Goal: Task Accomplishment & Management: Complete application form

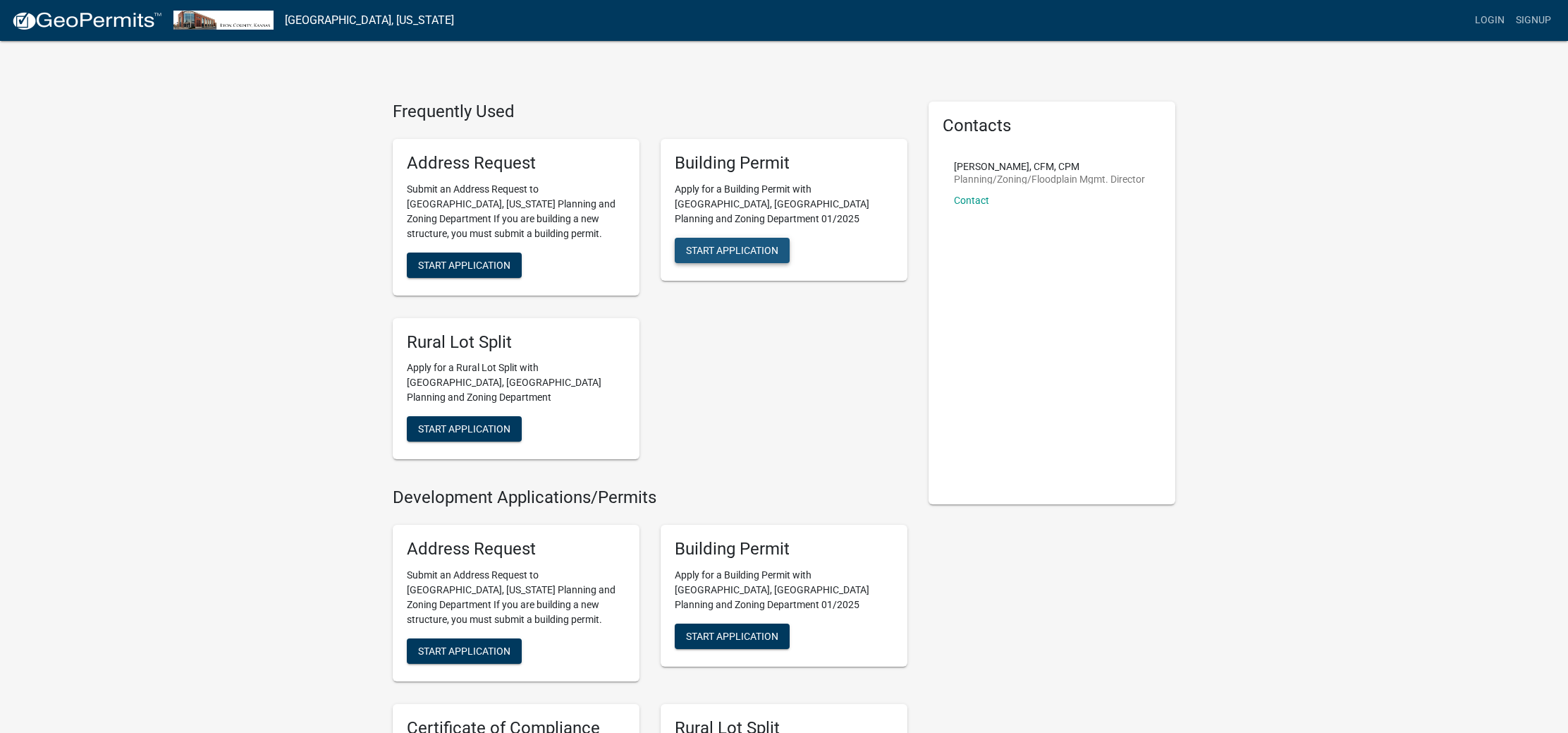
click at [711, 244] on span "Start Application" at bounding box center [732, 250] width 93 height 12
click at [700, 244] on span "Start Application" at bounding box center [732, 250] width 93 height 12
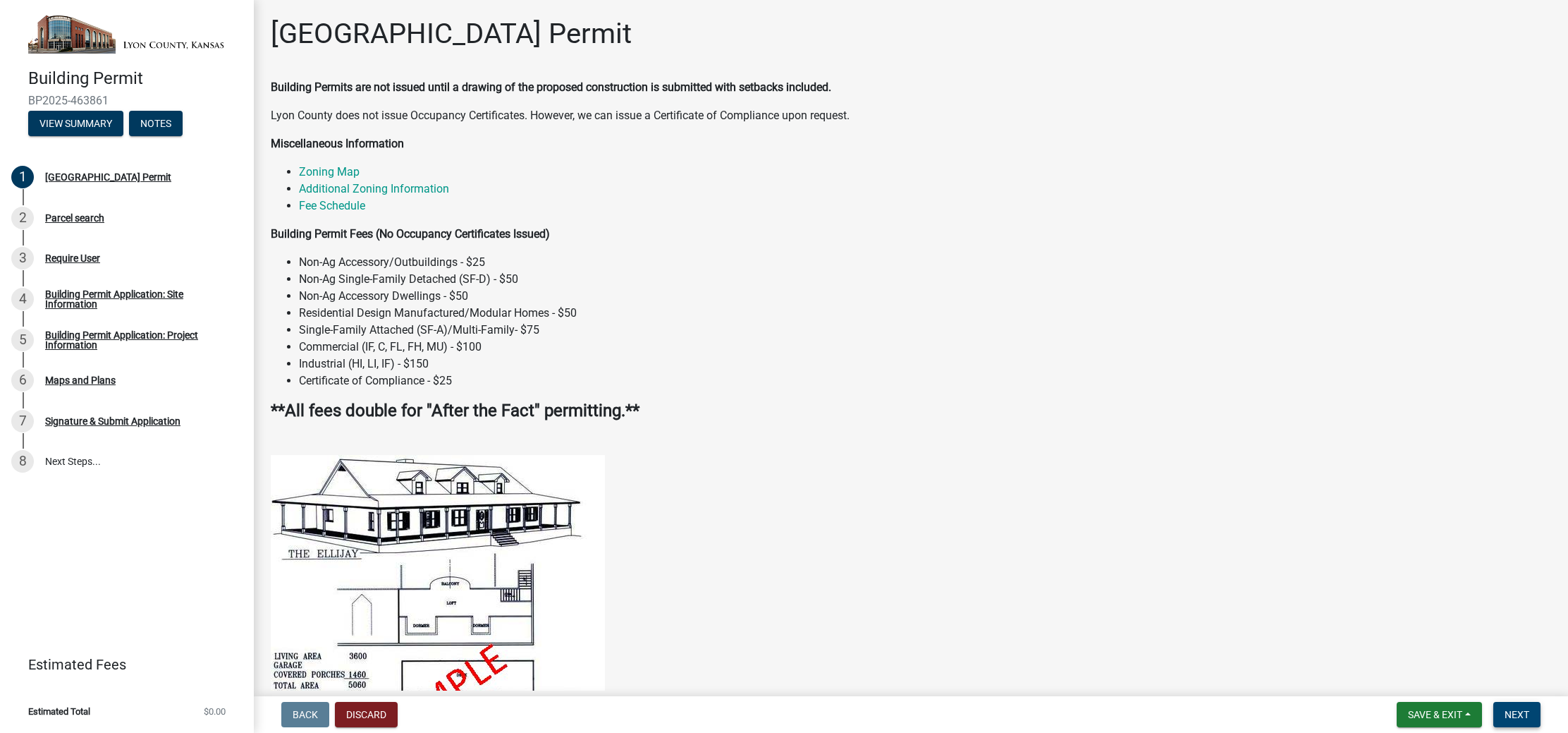
click at [1525, 716] on span "Next" at bounding box center [1517, 715] width 25 height 12
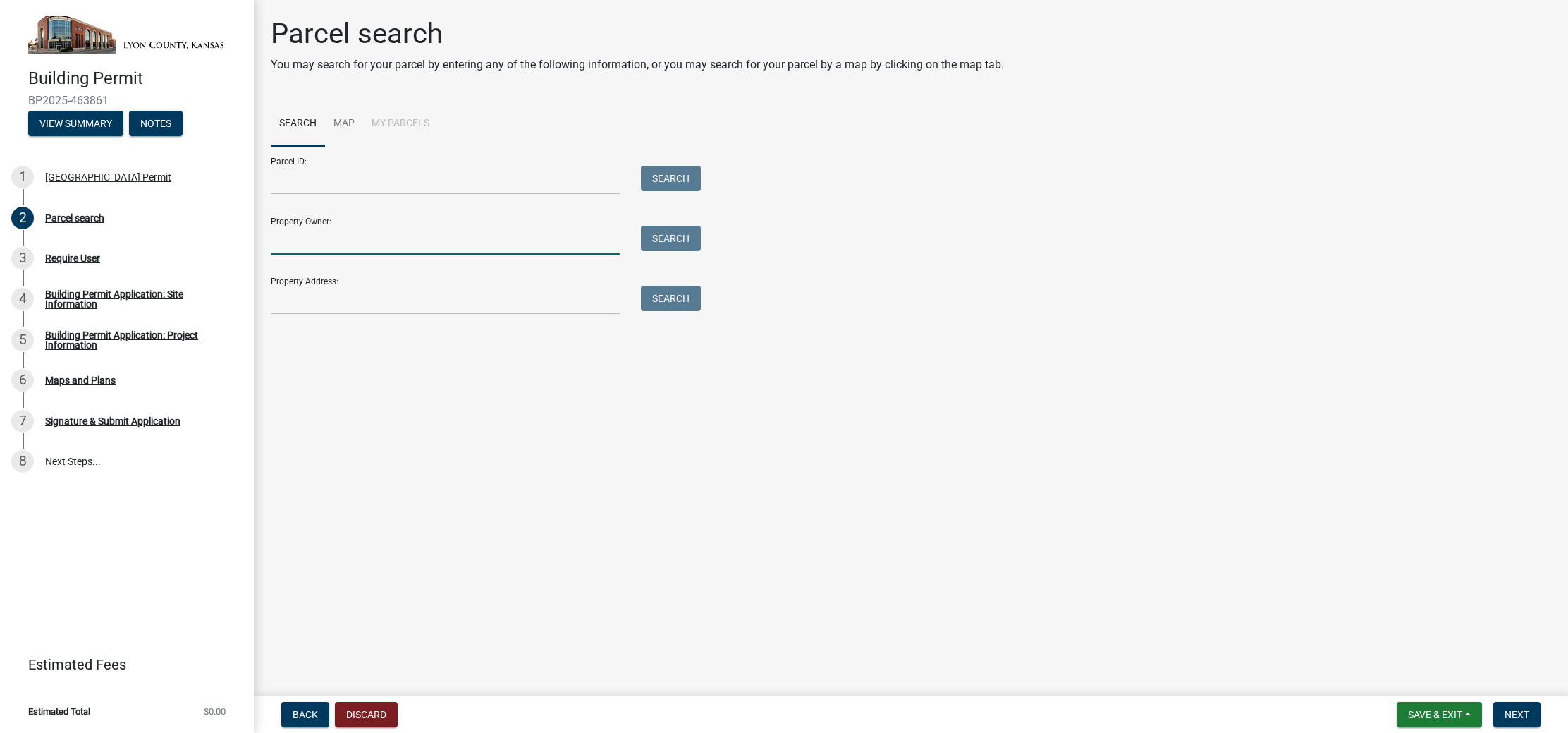
click at [315, 230] on input "Property Owner:" at bounding box center [445, 240] width 349 height 29
type input "[PERSON_NAME]"
click at [672, 243] on button "Search" at bounding box center [671, 238] width 60 height 25
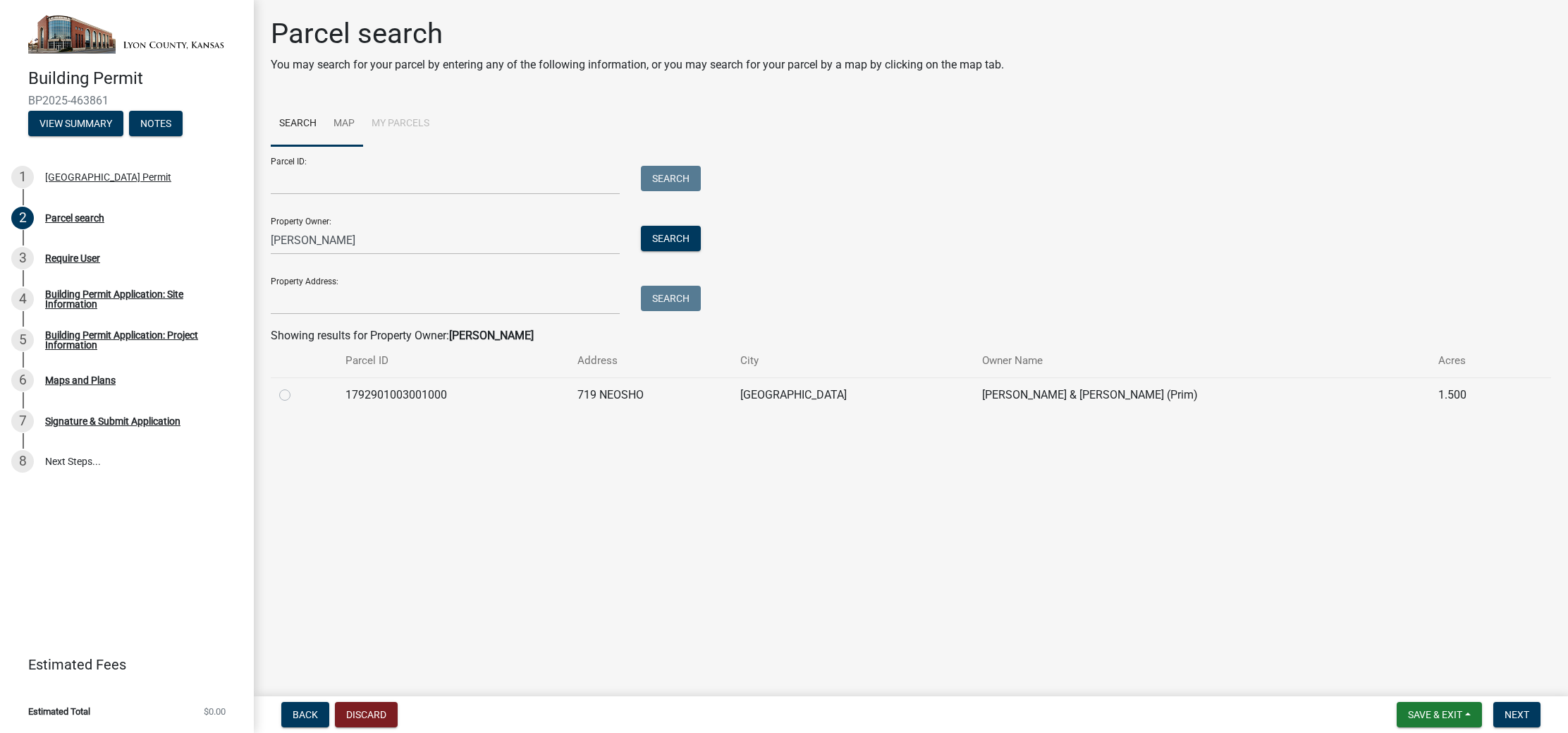
drag, startPoint x: 345, startPoint y: 124, endPoint x: 353, endPoint y: 126, distance: 8.2
click at [345, 124] on link "Map" at bounding box center [344, 124] width 38 height 45
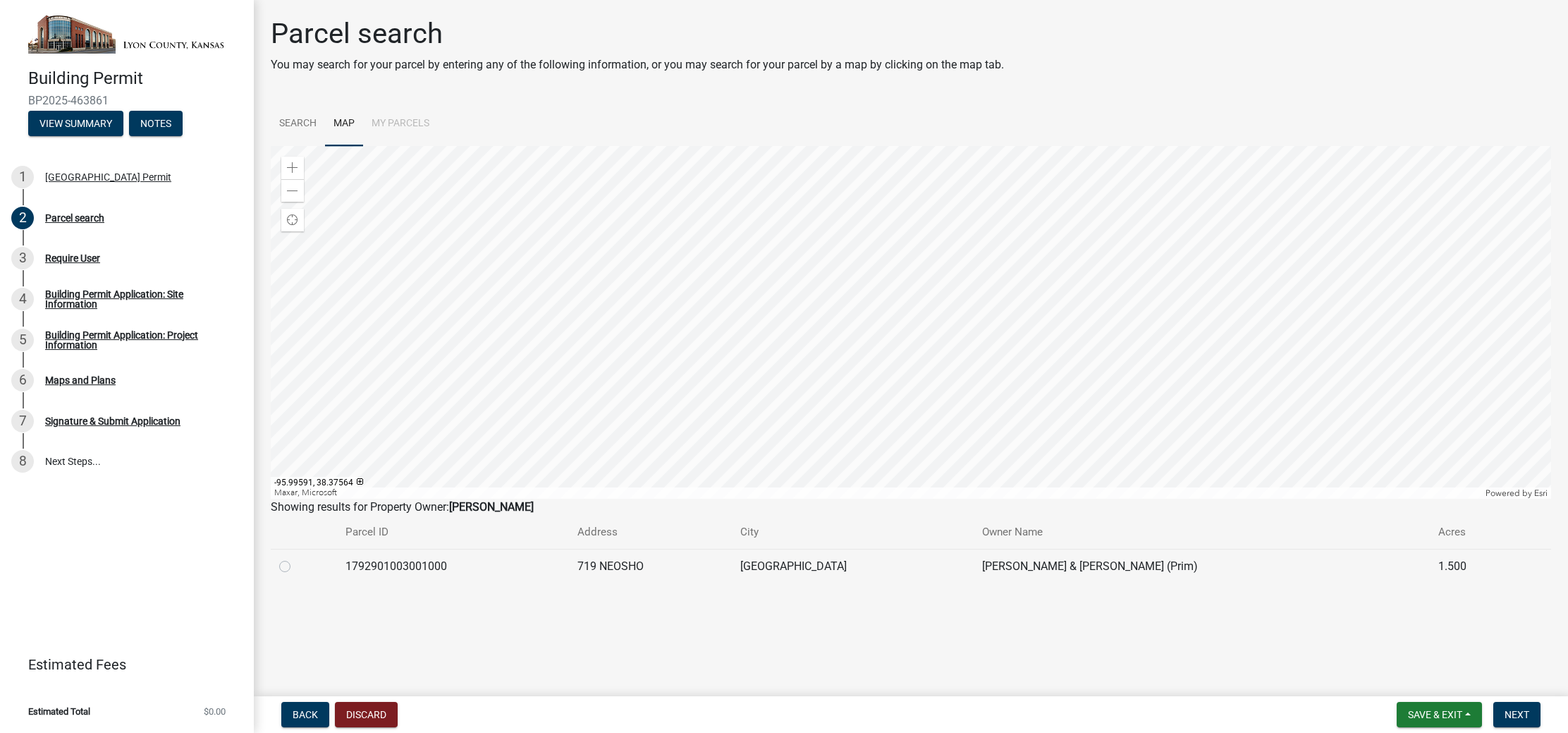
click at [853, 207] on div at bounding box center [911, 322] width 1280 height 353
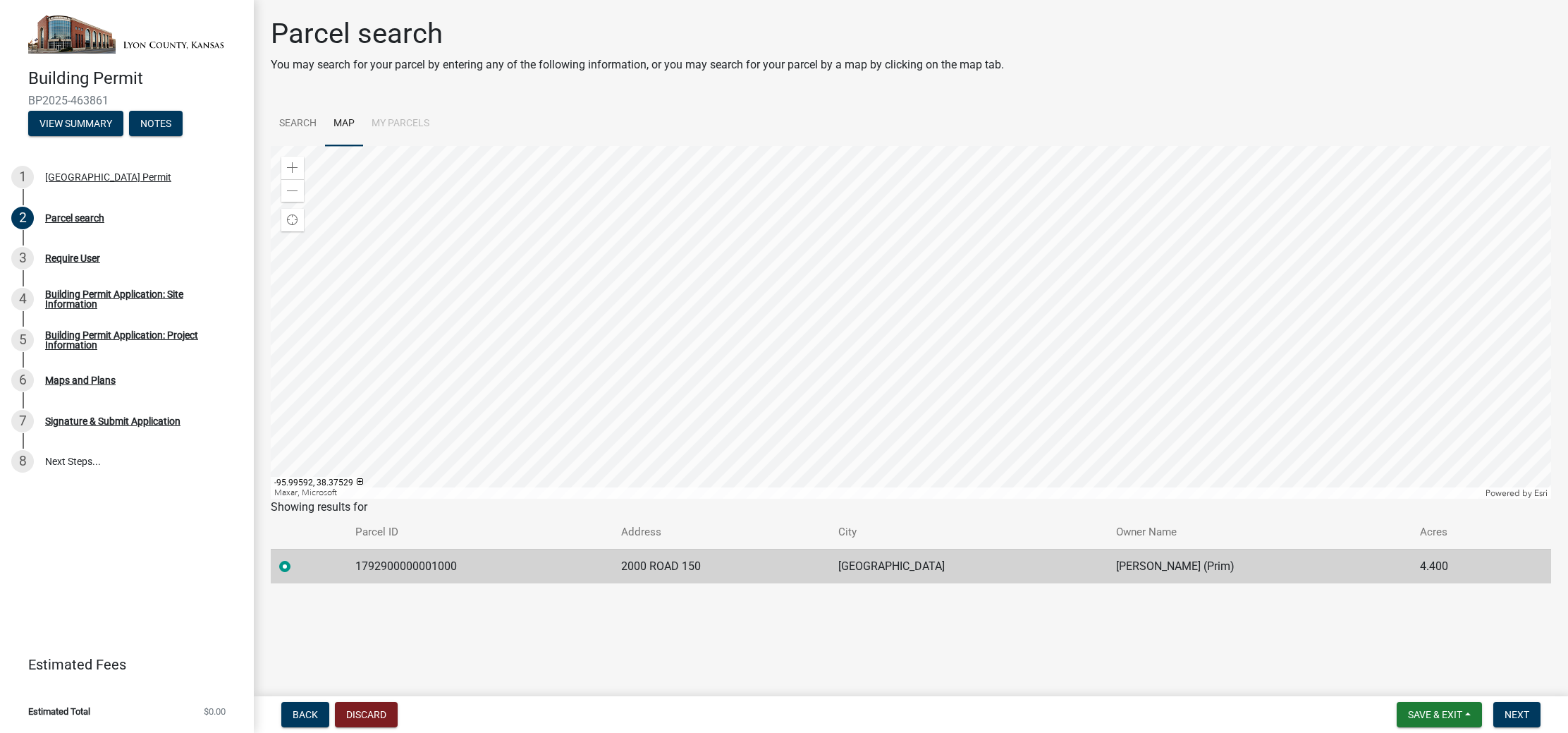
click at [852, 264] on div at bounding box center [911, 322] width 1280 height 353
